Goal: Check status: Check status

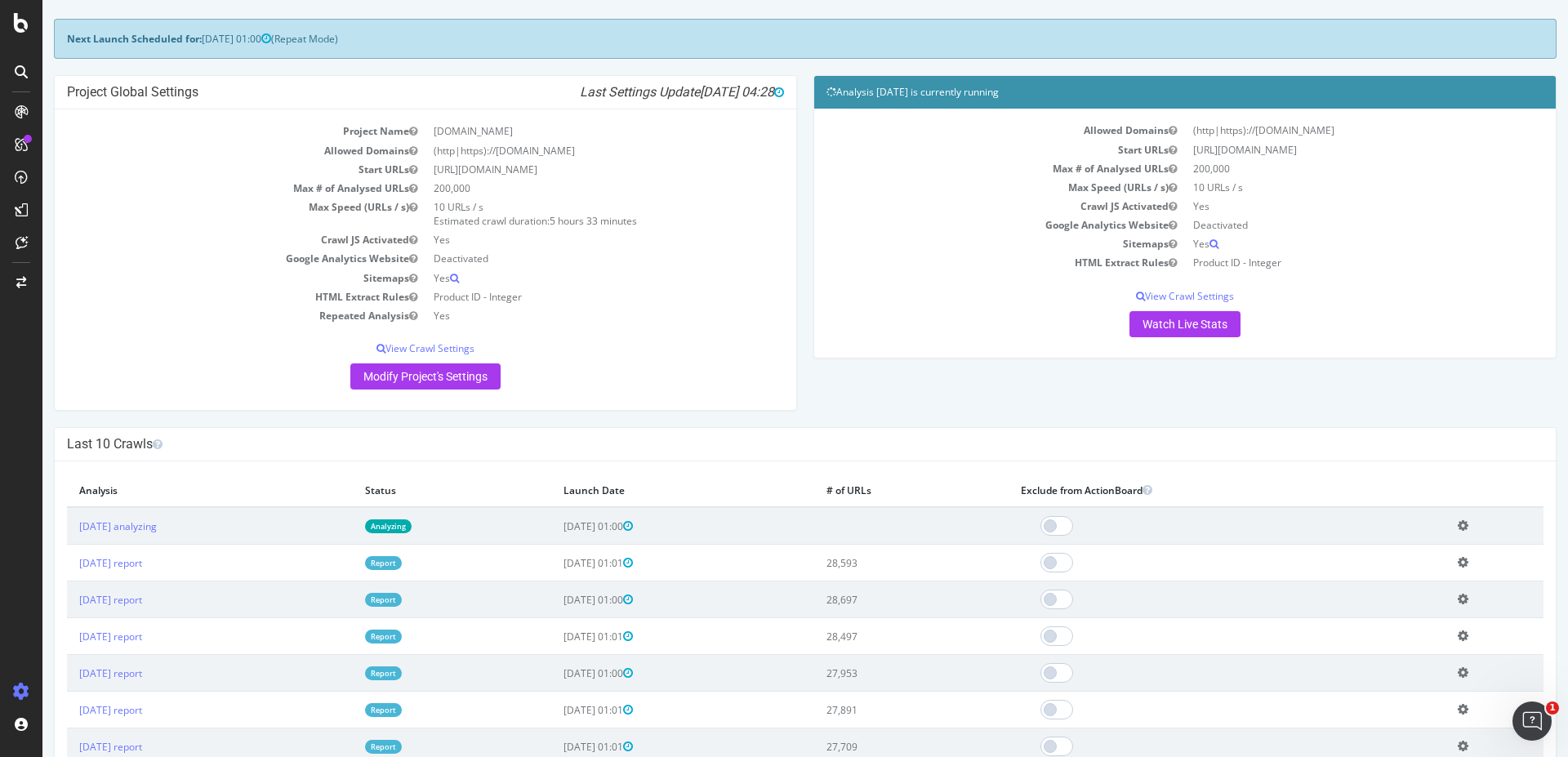
scroll to position [98, 0]
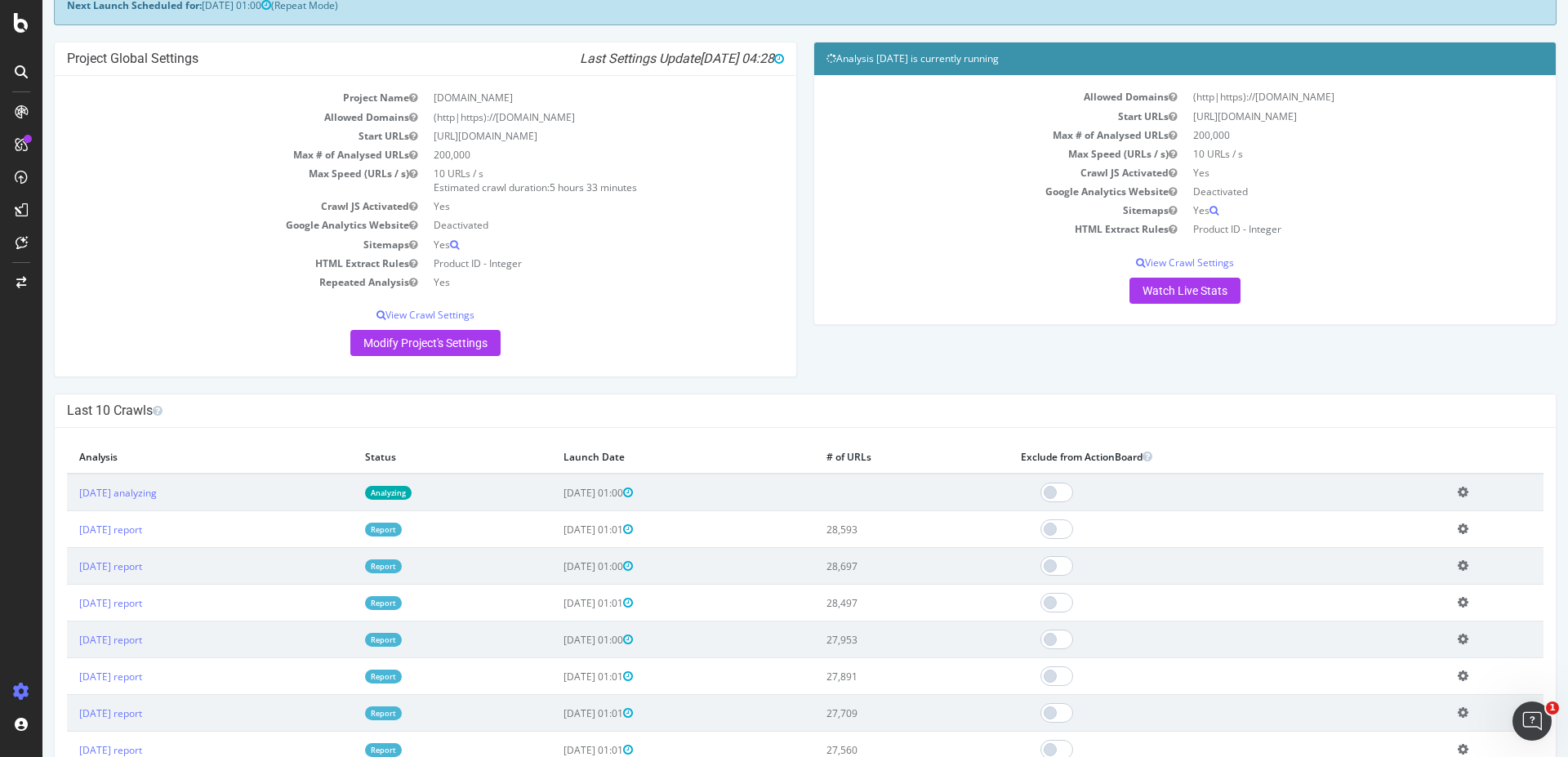
click at [1012, 378] on div "Project Global Settings Last Settings Update [DATE] 04:28 Project Name [DOMAIN_…" at bounding box center [805, 217] width 1518 height 352
click at [412, 486] on link "Analyzing" at bounding box center [387, 492] width 46 height 14
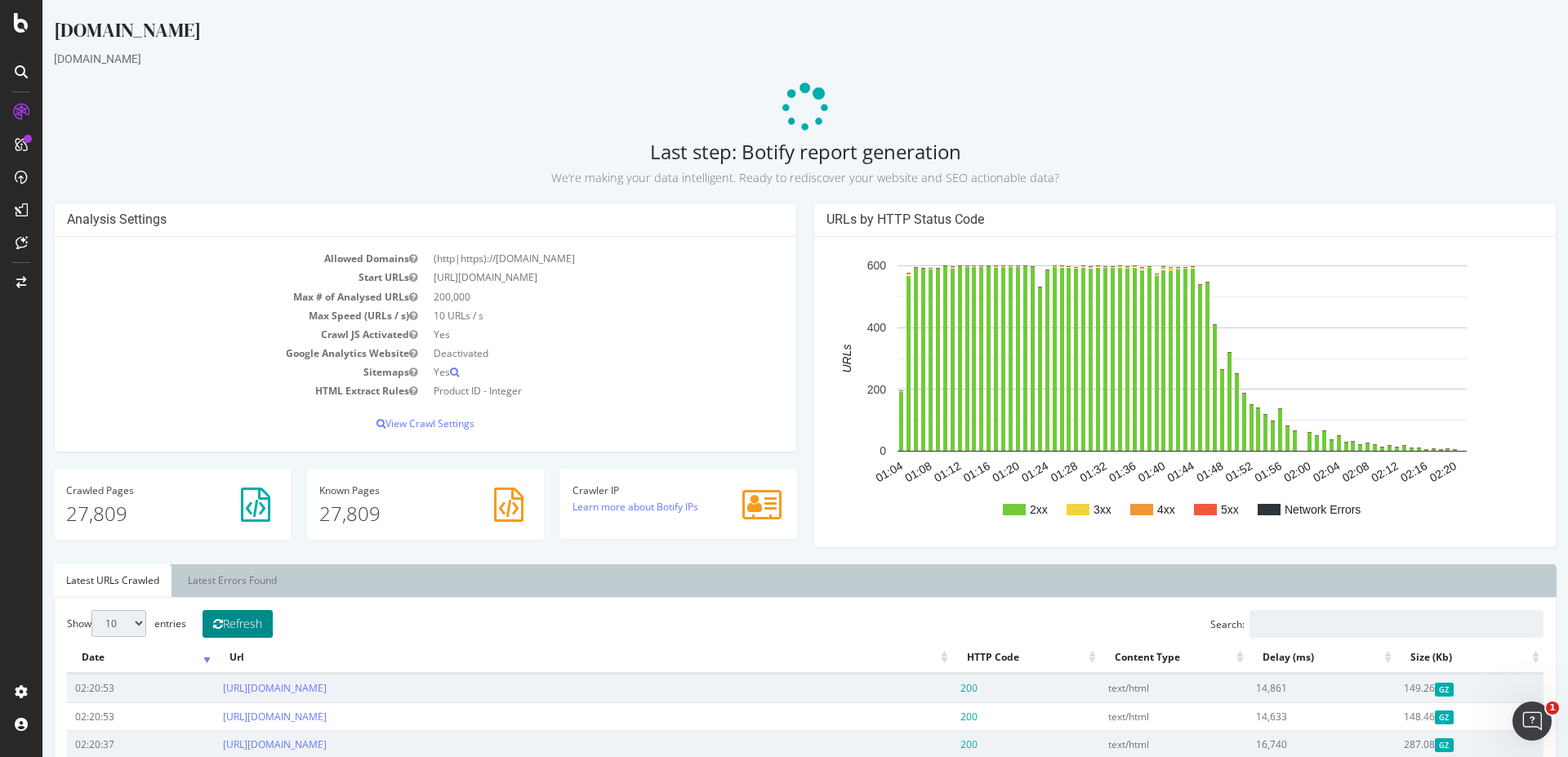
click at [238, 315] on button "Refresh" at bounding box center [238, 623] width 71 height 28
